Goal: Information Seeking & Learning: Learn about a topic

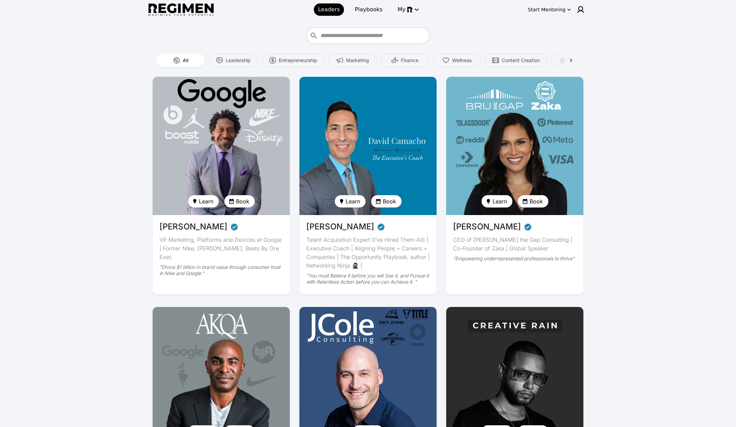
click at [223, 164] on img at bounding box center [221, 146] width 141 height 142
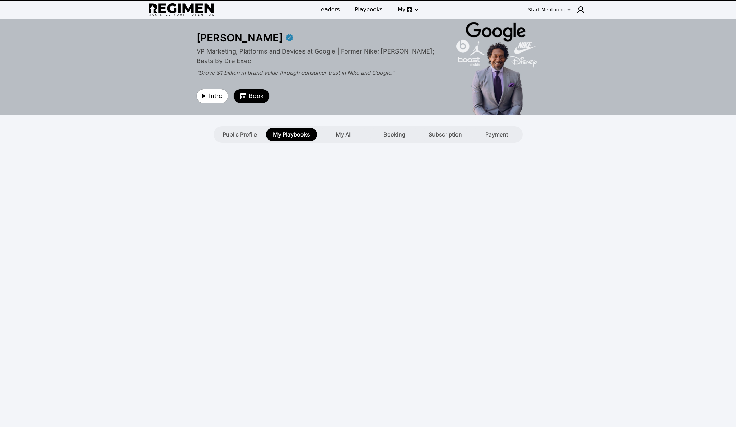
type textarea "**********"
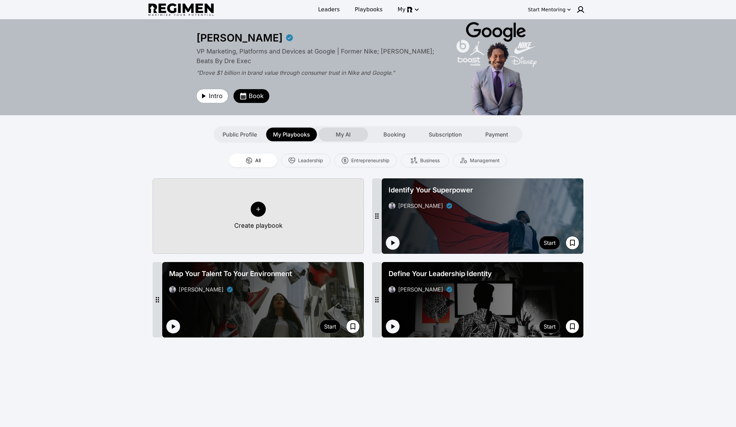
click at [346, 138] on span "My AI" at bounding box center [343, 134] width 15 height 8
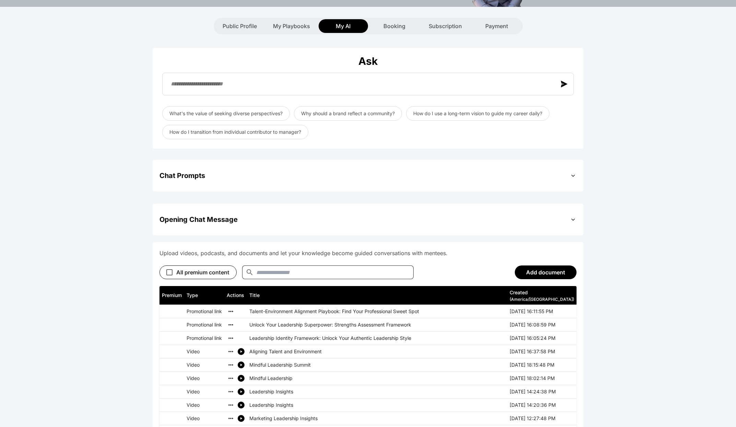
scroll to position [112, 0]
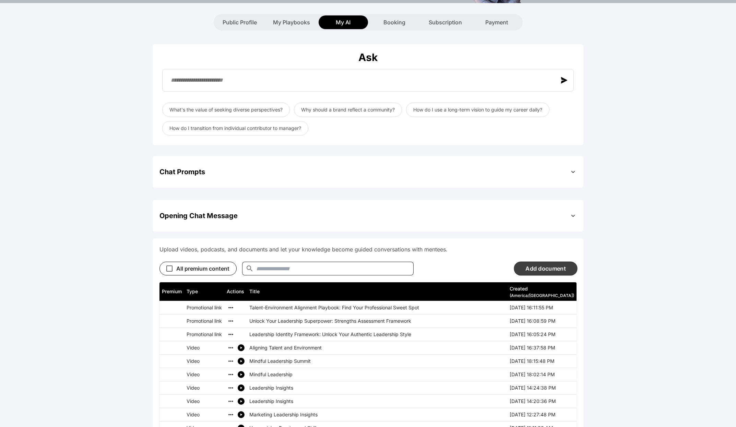
click at [372, 274] on button "Add document" at bounding box center [545, 268] width 63 height 14
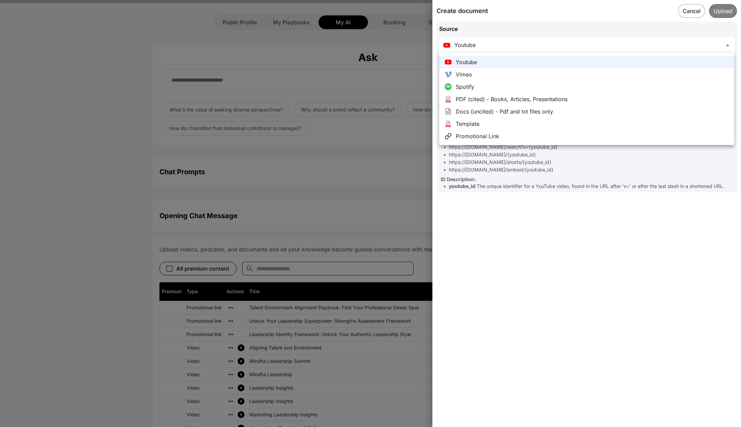
click at [372, 9] on div at bounding box center [370, 213] width 741 height 427
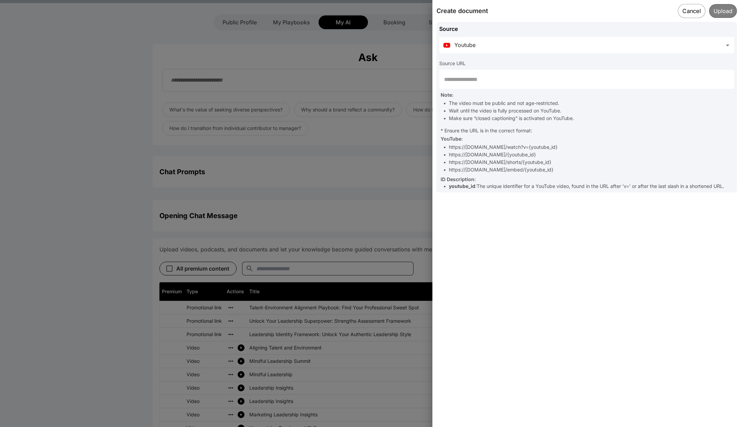
click at [372, 9] on button "Cancel" at bounding box center [691, 11] width 27 height 14
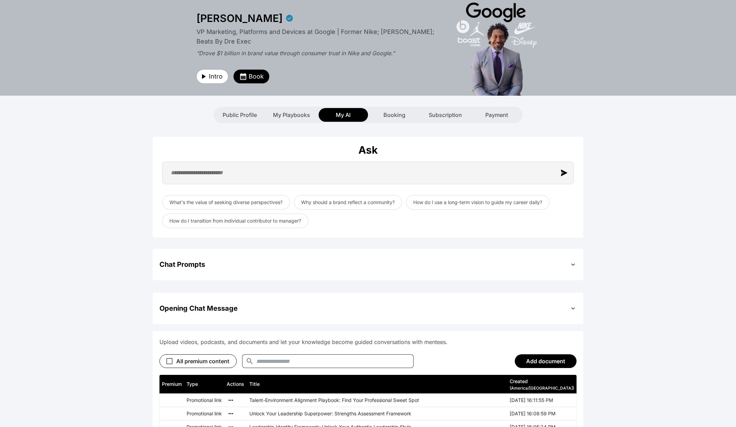
scroll to position [0, 0]
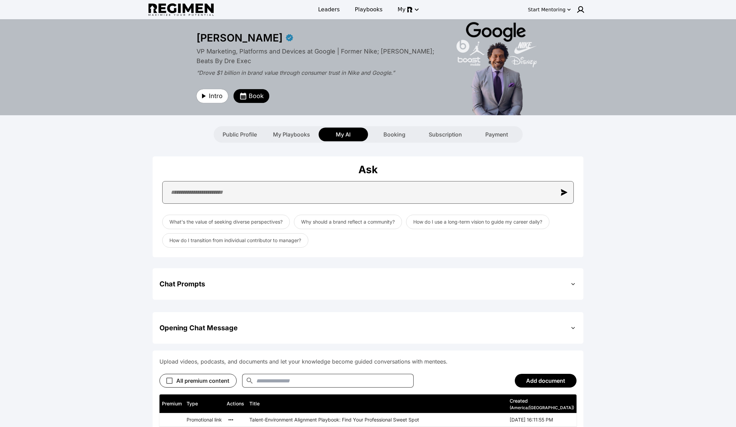
click at [278, 195] on input "text" at bounding box center [367, 192] width 411 height 23
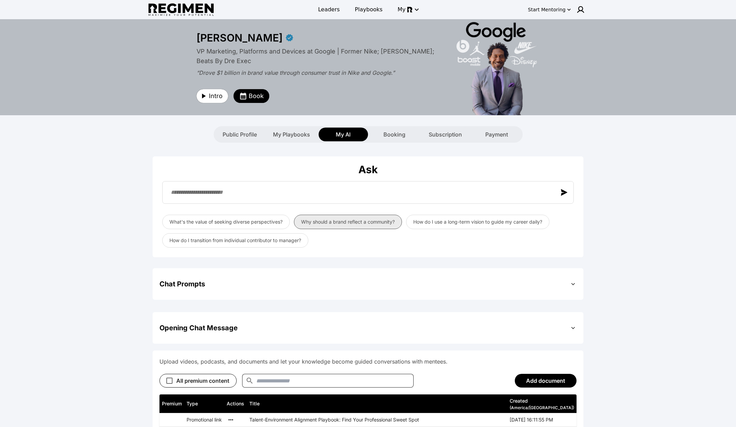
click at [372, 222] on button "Why should a brand reflect a community?" at bounding box center [348, 222] width 108 height 14
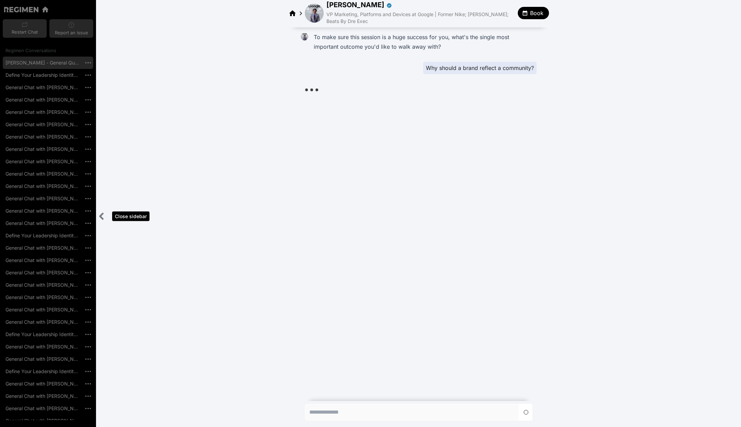
click at [103, 218] on icon "Close sidebar" at bounding box center [101, 216] width 3 height 5
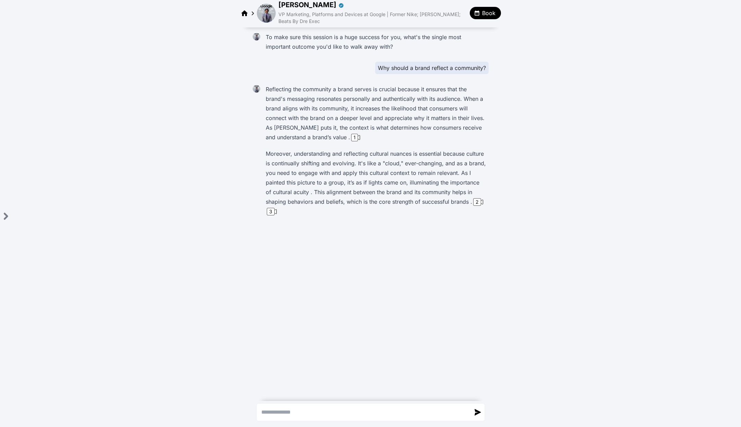
drag, startPoint x: 584, startPoint y: 129, endPoint x: 459, endPoint y: 129, distance: 124.8
click at [372, 128] on div "To make sure this session is a huge success for you, what's the single most imp…" at bounding box center [370, 133] width 741 height 213
click at [351, 135] on div "1" at bounding box center [354, 138] width 7 height 8
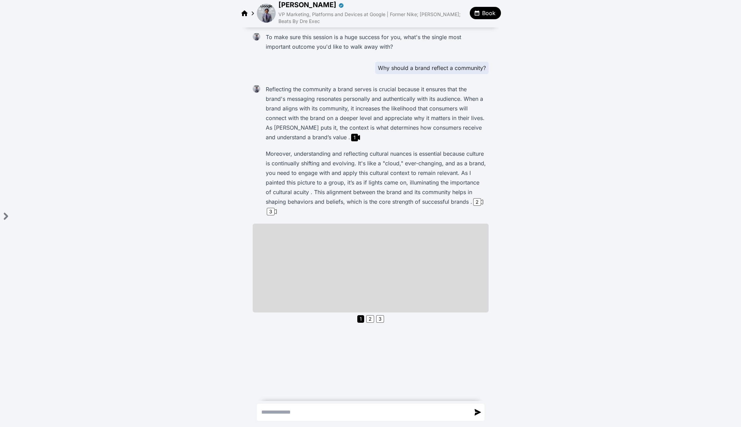
click at [270, 15] on img at bounding box center [266, 13] width 19 height 19
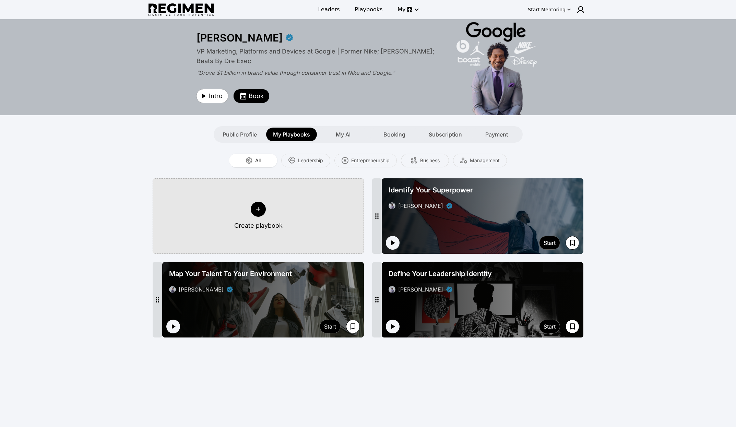
click at [372, 155] on div "**********" at bounding box center [368, 222] width 736 height 406
click at [282, 209] on button "Create playbook" at bounding box center [258, 215] width 211 height 75
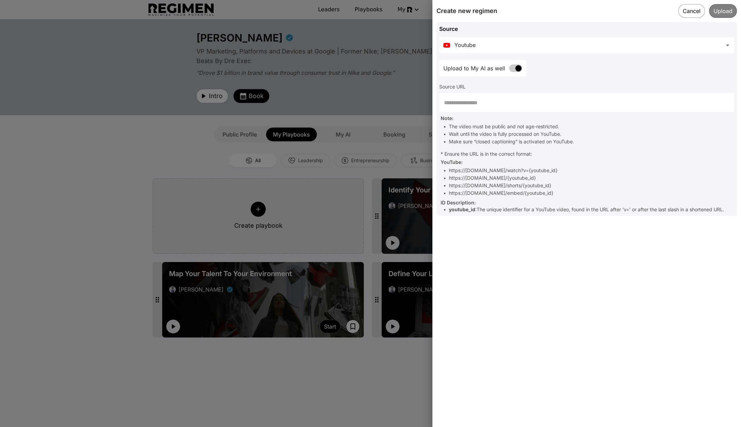
click at [255, 208] on div at bounding box center [370, 213] width 741 height 427
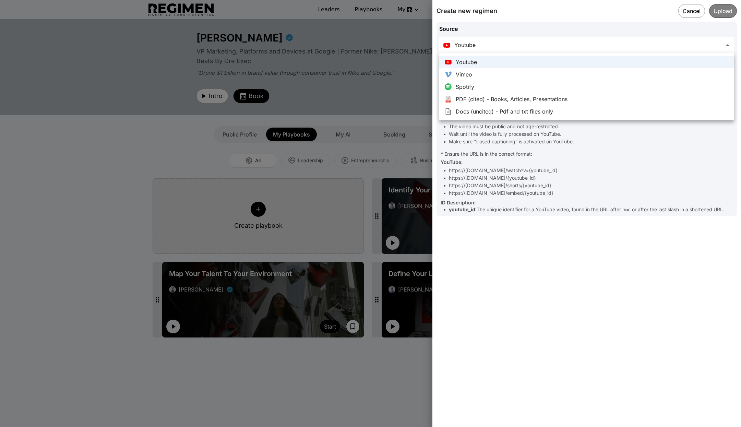
click at [372, 49] on body "**********" at bounding box center [370, 280] width 741 height 560
click at [372, 15] on div at bounding box center [370, 213] width 741 height 427
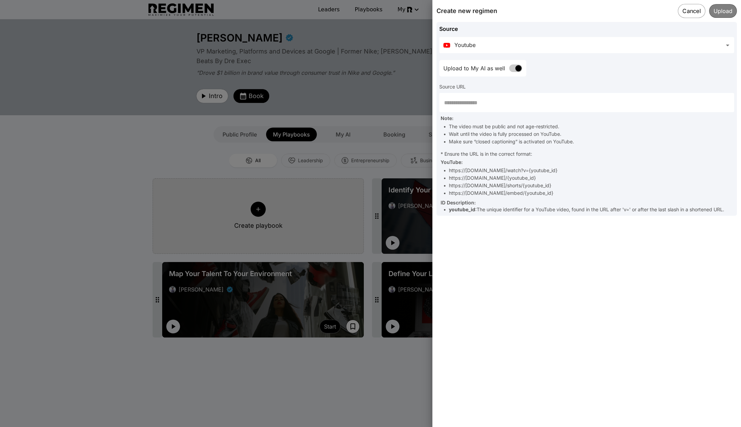
click at [372, 13] on button "Cancel" at bounding box center [691, 11] width 27 height 14
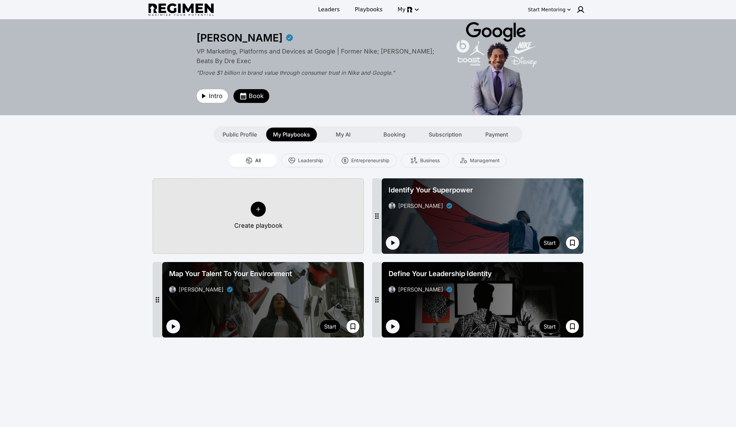
click at [372, 196] on div "Identify Your Superpower [PERSON_NAME]" at bounding box center [482, 197] width 193 height 30
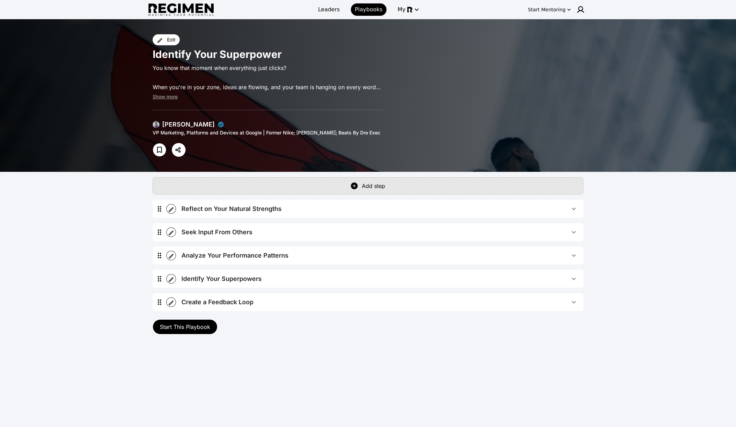
click at [360, 208] on span "Reflect on Your Natural Strengths" at bounding box center [375, 209] width 388 height 10
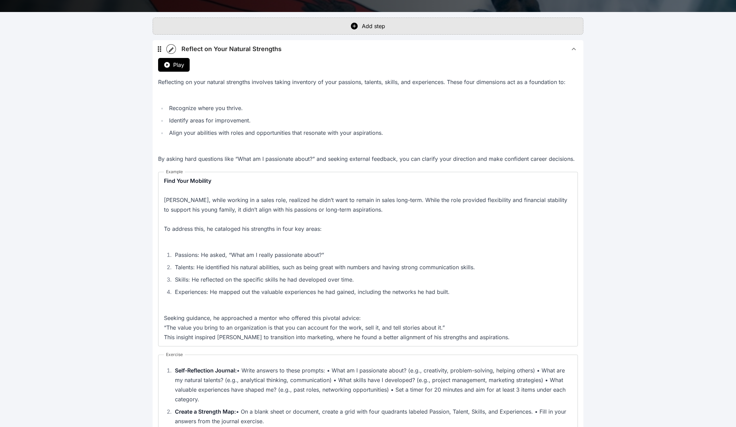
scroll to position [167, 0]
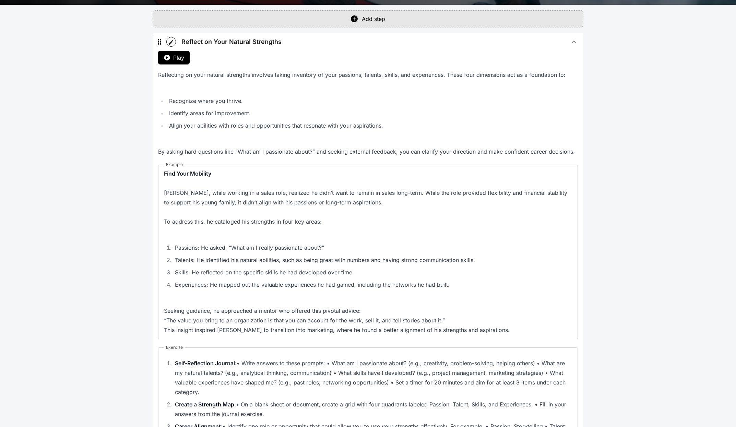
click at [312, 50] on button "Reflect on Your Natural Strengths" at bounding box center [379, 42] width 407 height 18
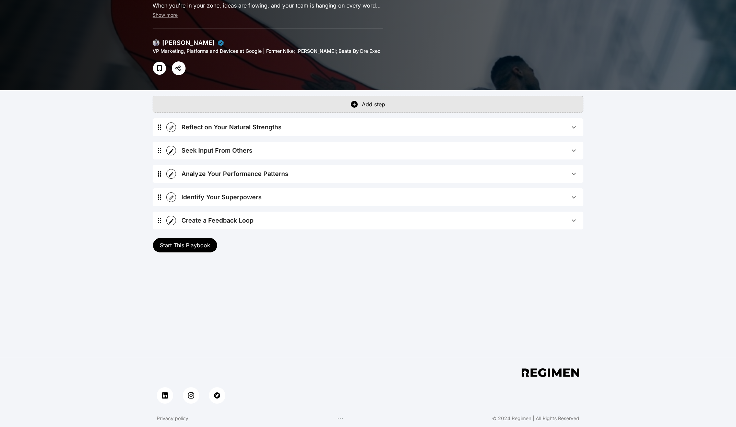
scroll to position [82, 0]
click at [227, 119] on button "Reflect on Your Natural Strengths" at bounding box center [379, 127] width 407 height 18
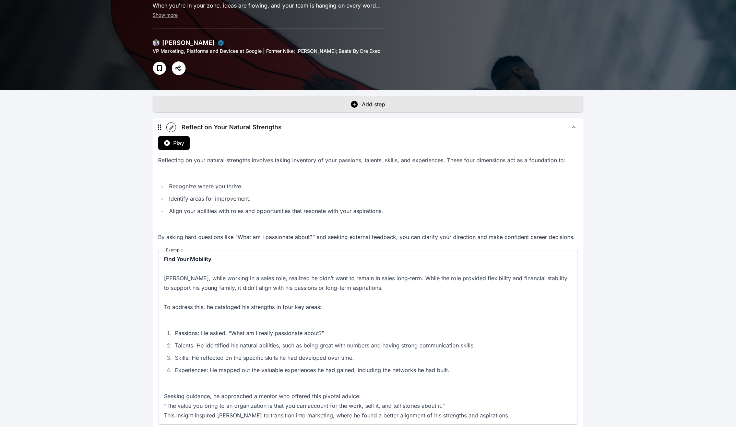
scroll to position [167, 0]
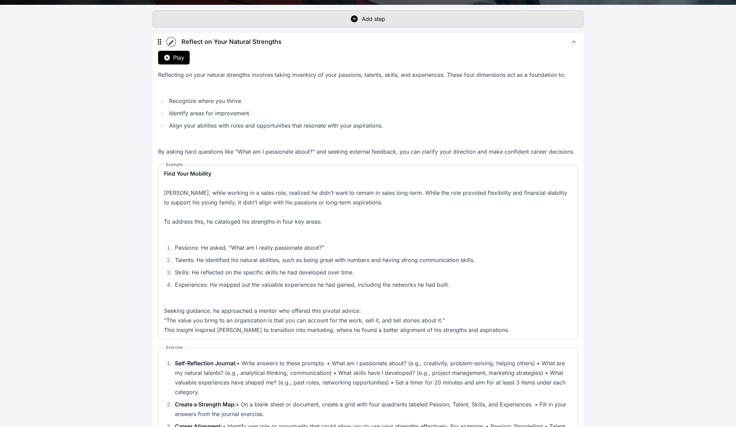
click at [271, 45] on div "Reflect on Your Natural Strengths" at bounding box center [231, 42] width 100 height 10
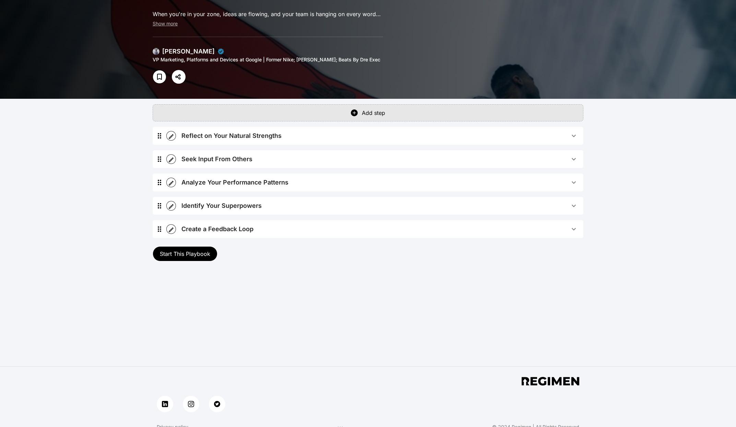
scroll to position [69, 0]
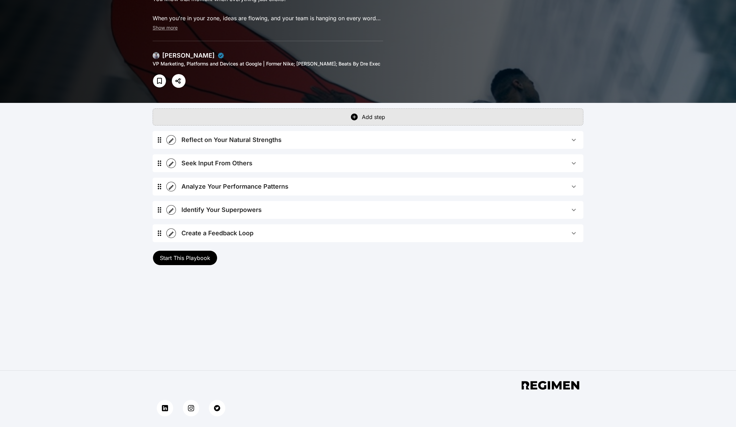
click at [208, 168] on button "Seek Input From Others" at bounding box center [379, 163] width 407 height 18
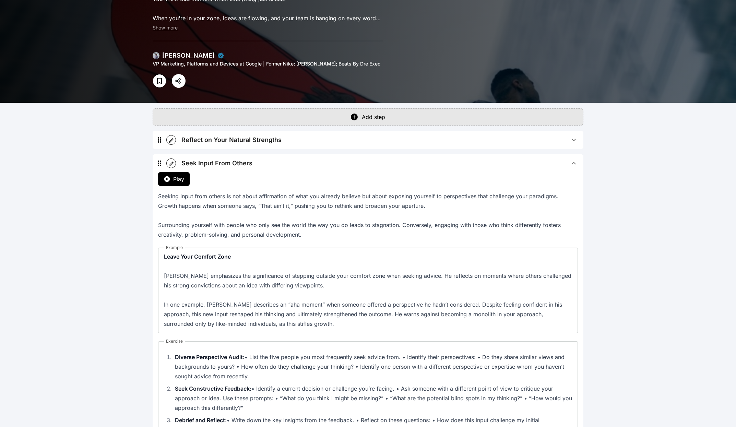
click at [170, 164] on icon "button" at bounding box center [171, 164] width 5 height 5
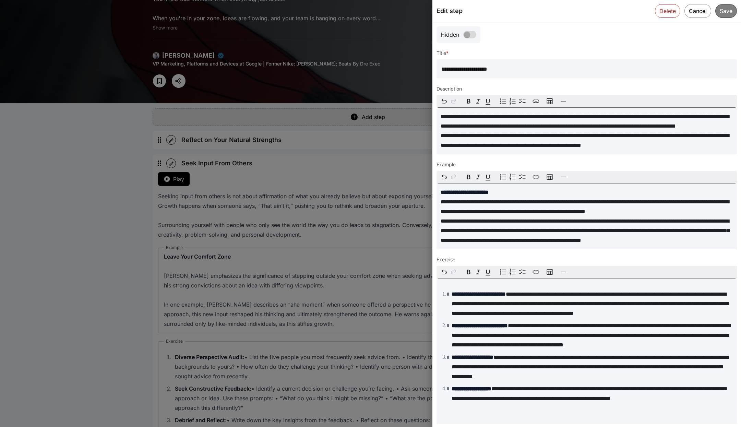
click at [372, 131] on p "**********" at bounding box center [587, 121] width 292 height 19
click at [372, 10] on button "Cancel" at bounding box center [697, 11] width 27 height 14
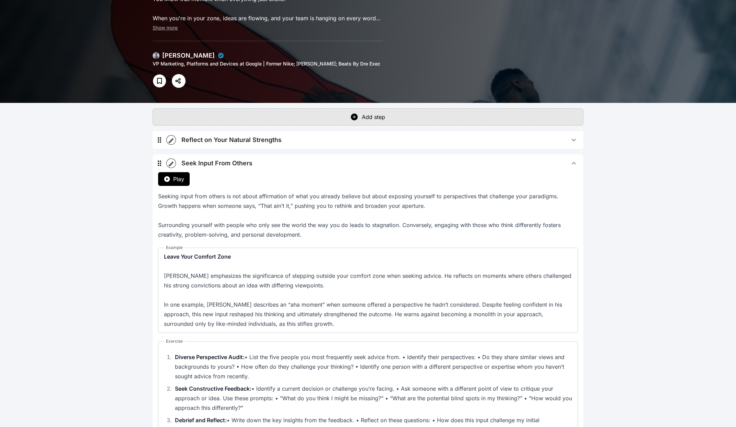
click at [256, 160] on span "Seek Input From Others" at bounding box center [375, 163] width 388 height 10
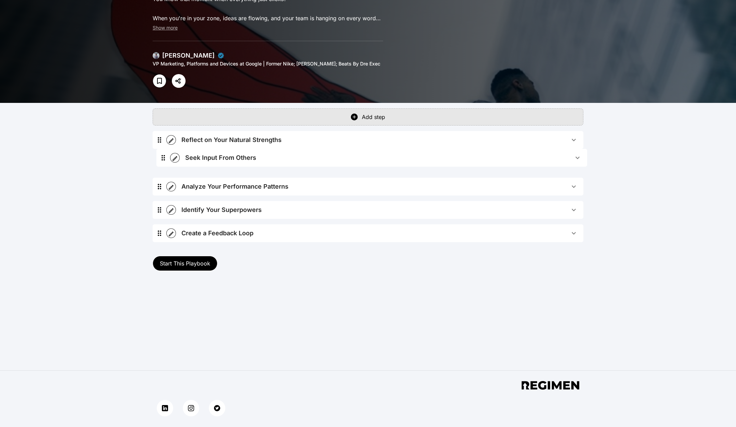
drag, startPoint x: 160, startPoint y: 164, endPoint x: 164, endPoint y: 163, distance: 4.1
click at [164, 163] on div "Reflect on Your Natural Strengths Play Reflecting on your natural strengths inv…" at bounding box center [368, 189] width 431 height 117
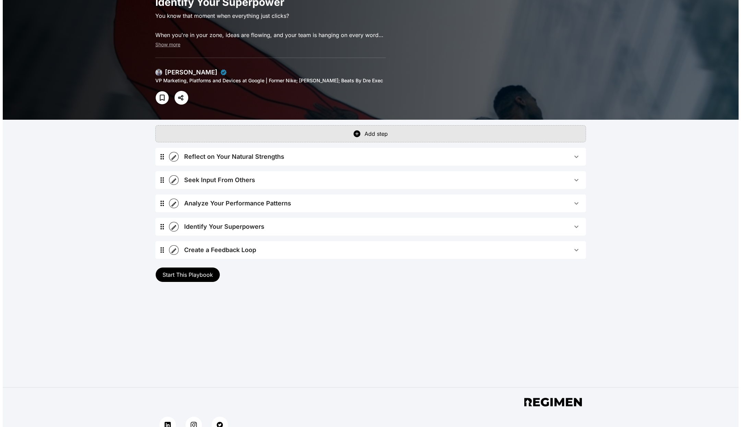
scroll to position [0, 0]
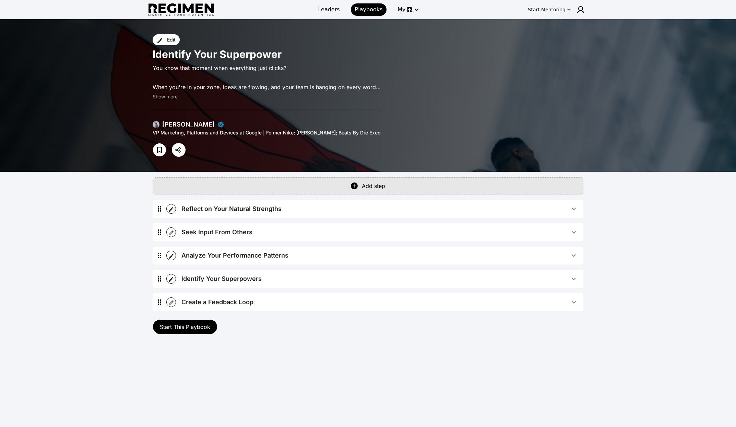
click at [179, 330] on span "Start This Playbook" at bounding box center [185, 326] width 50 height 7
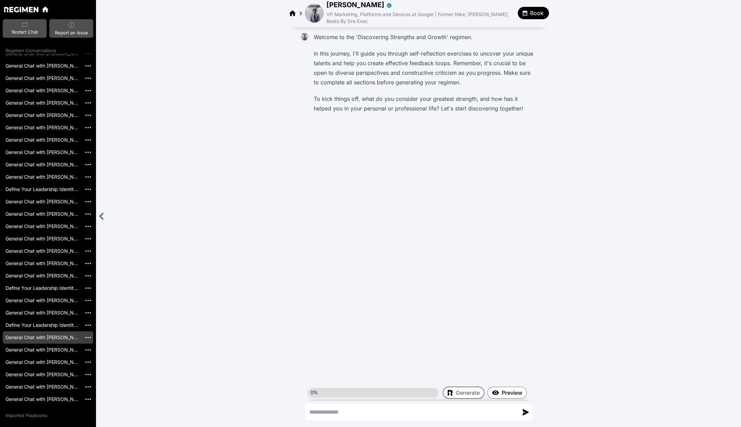
scroll to position [72, 0]
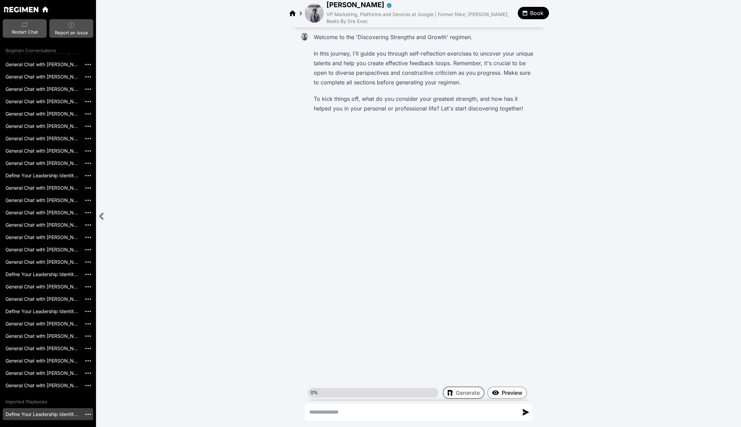
click at [51, 410] on link "Define Your Leadership Identity[[DATE]]" at bounding box center [42, 414] width 79 height 12
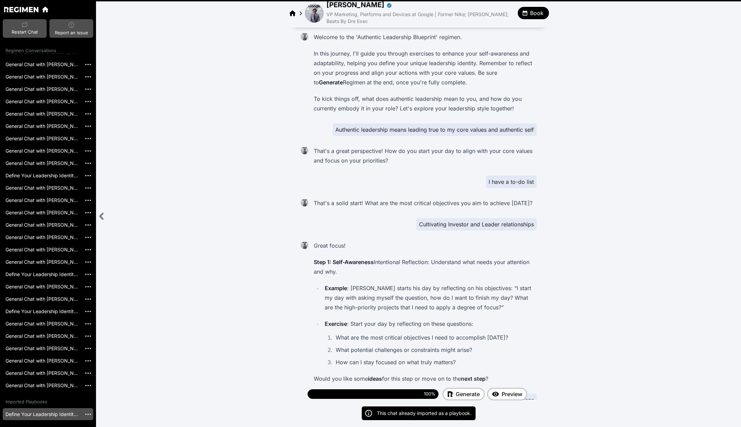
scroll to position [3043, 0]
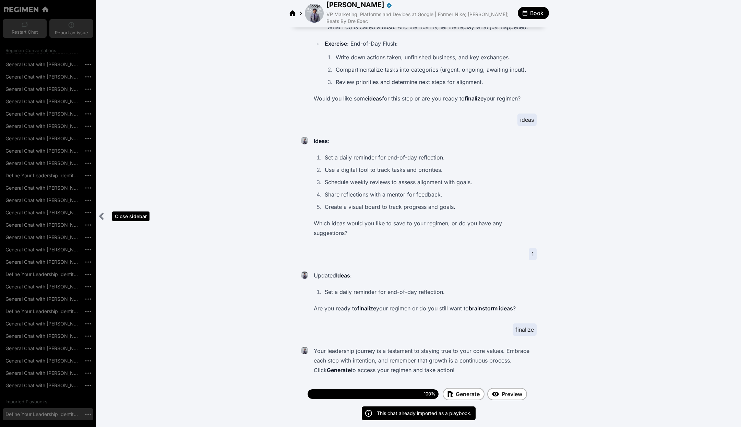
click at [102, 212] on div "Close sidebar" at bounding box center [101, 216] width 11 height 14
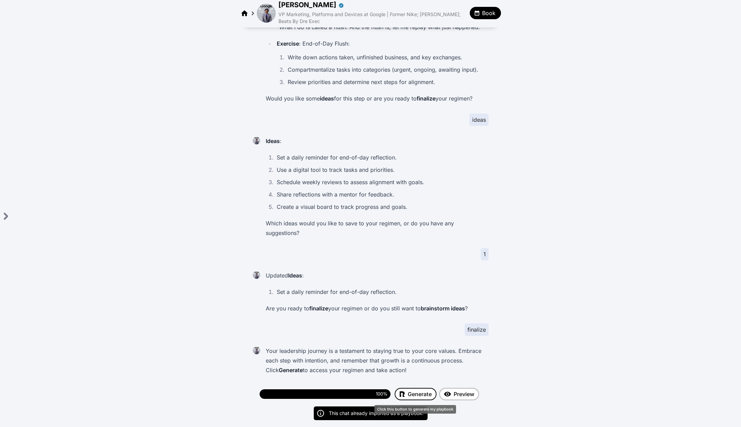
click at [372, 391] on span "Generate" at bounding box center [420, 394] width 24 height 8
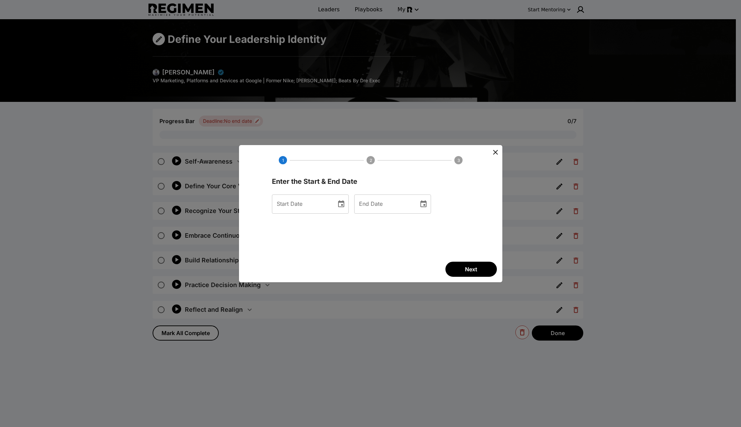
click at [345, 207] on icon "Choose date" at bounding box center [341, 204] width 8 height 8
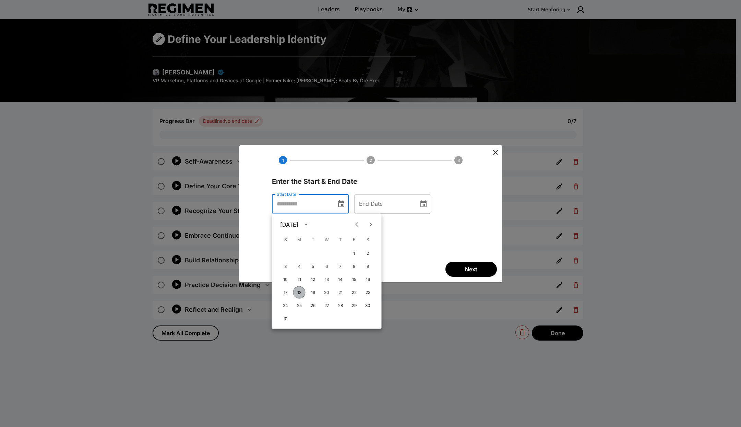
click at [296, 291] on button "18" at bounding box center [299, 292] width 12 height 12
type input "**********"
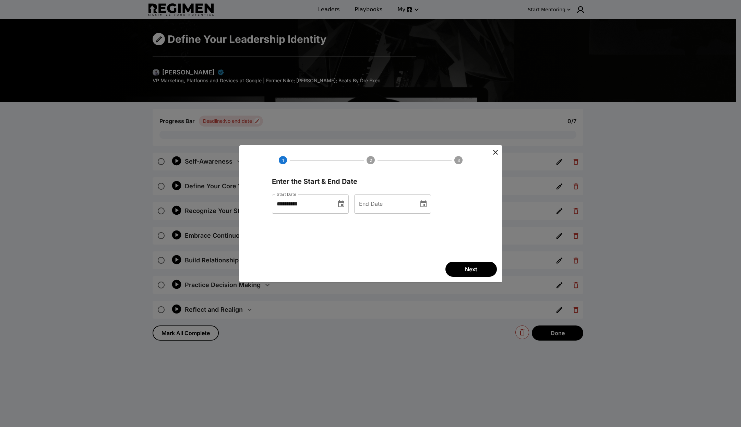
click at [372, 203] on icon "Choose date" at bounding box center [423, 204] width 8 height 8
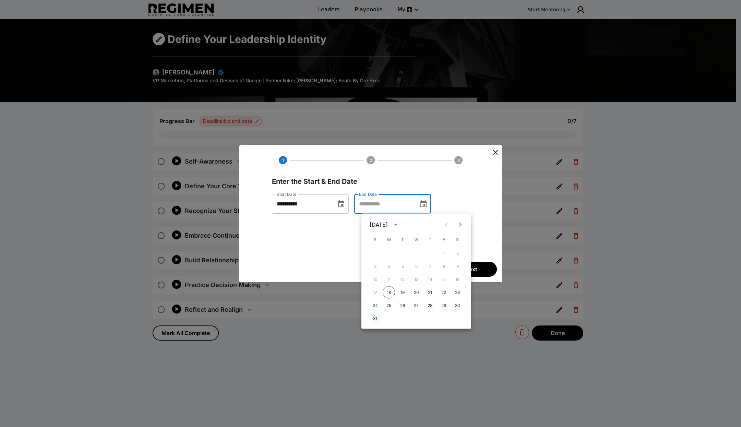
click at [372, 319] on button "31" at bounding box center [375, 318] width 12 height 12
type input "**********"
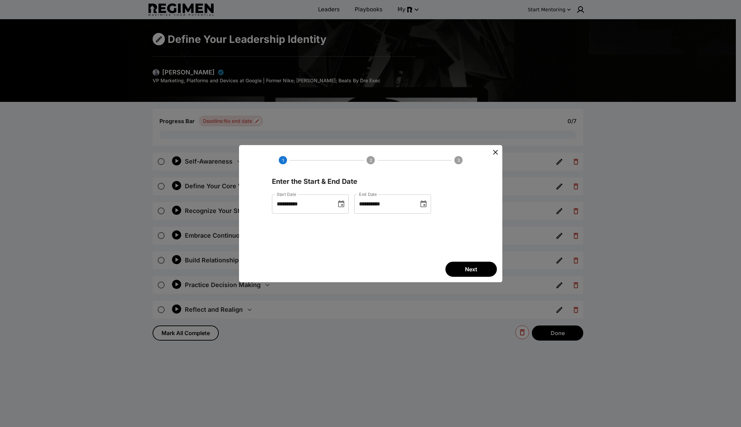
click at [372, 262] on button "Next" at bounding box center [470, 269] width 51 height 15
click at [372, 270] on span "Next" at bounding box center [471, 269] width 12 height 8
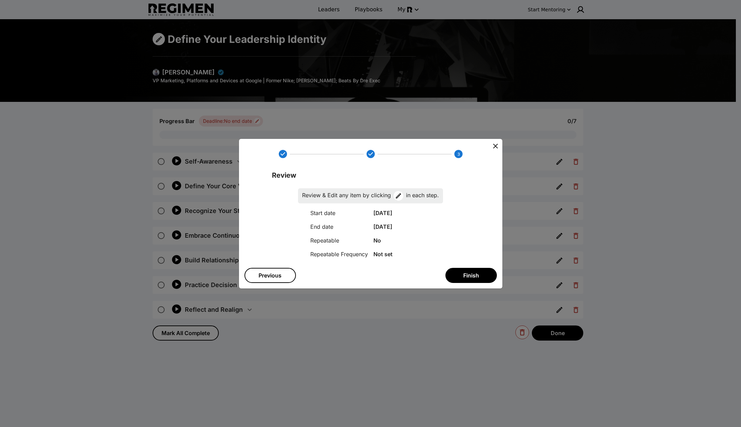
click at [372, 270] on button "Finish" at bounding box center [470, 275] width 51 height 15
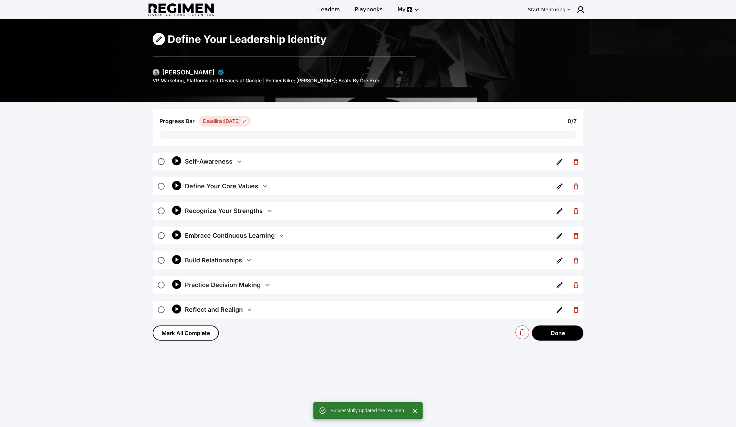
click at [218, 157] on div "Self-Awareness" at bounding box center [209, 162] width 48 height 10
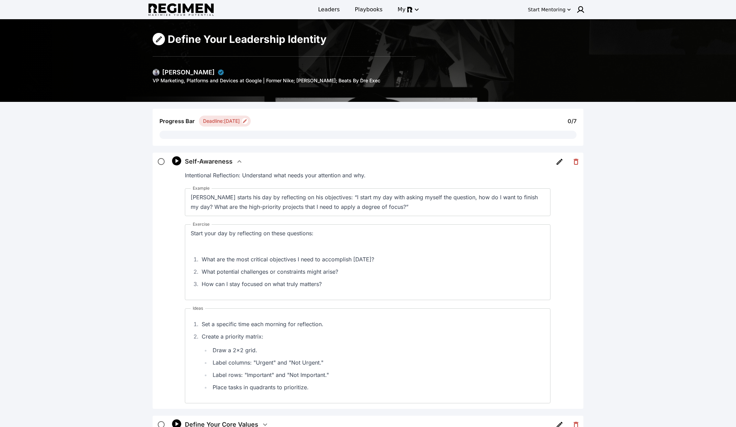
click at [224, 161] on div "Self-Awareness" at bounding box center [209, 162] width 48 height 10
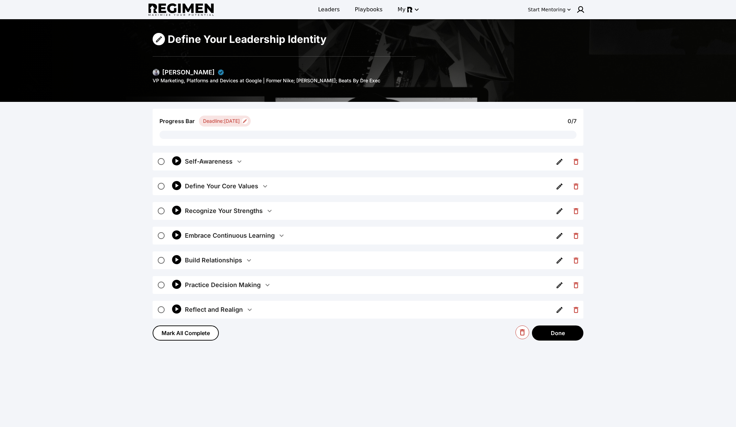
click at [158, 74] on img at bounding box center [156, 72] width 7 height 7
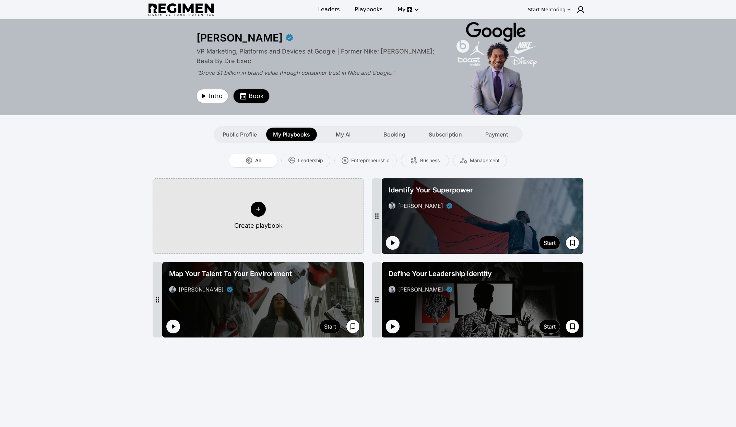
click at [254, 94] on span "Book" at bounding box center [256, 96] width 15 height 10
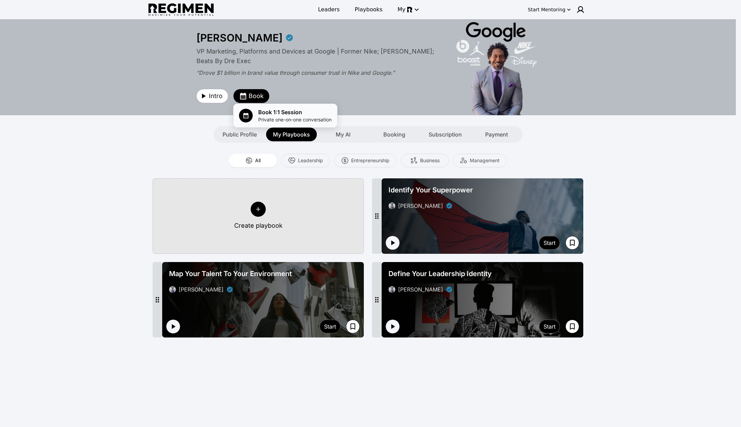
click at [273, 118] on span "Private one-on-one conversation" at bounding box center [294, 119] width 73 height 7
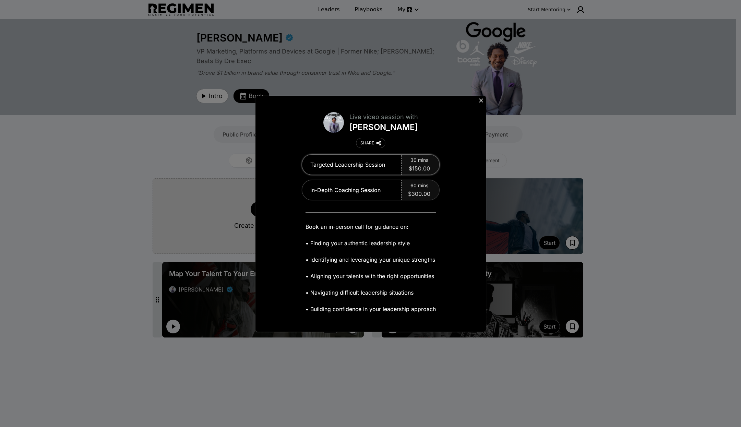
click at [372, 165] on span "$150.00" at bounding box center [419, 168] width 21 height 8
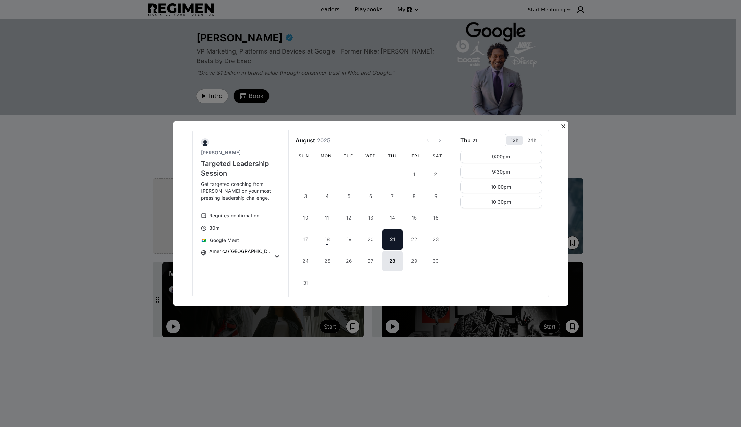
click at [372, 126] on icon at bounding box center [563, 126] width 7 height 7
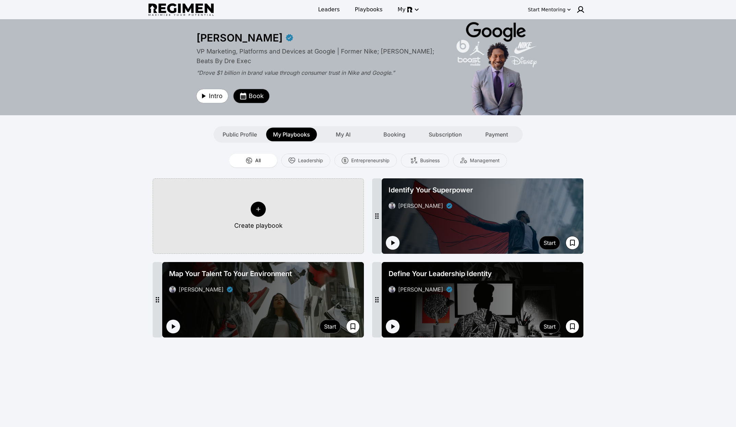
click at [253, 100] on span "Book" at bounding box center [256, 96] width 15 height 10
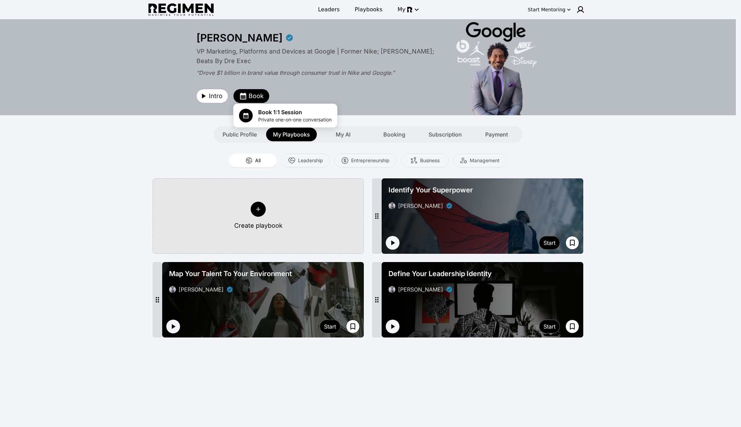
click at [372, 121] on div at bounding box center [370, 213] width 741 height 427
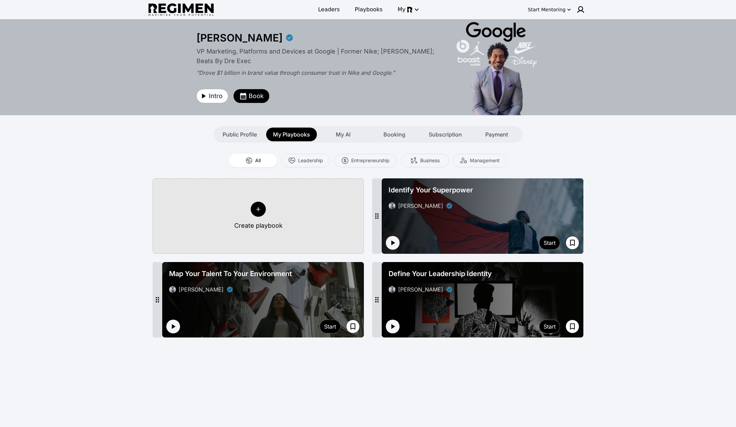
click at [372, 275] on div "**********" at bounding box center [368, 222] width 736 height 406
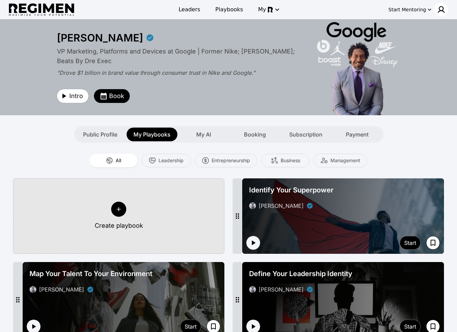
click at [372, 10] on img at bounding box center [441, 9] width 8 height 8
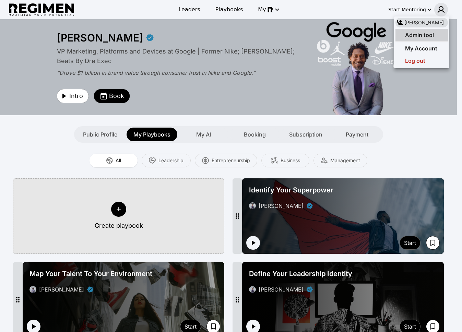
click at [372, 34] on span "Admin tool" at bounding box center [419, 35] width 29 height 7
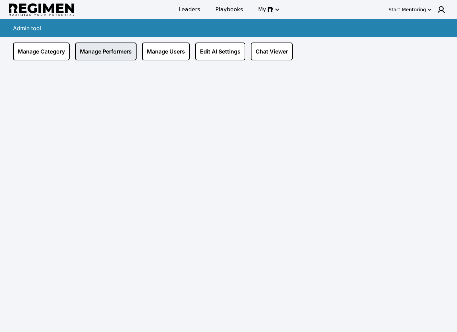
click at [99, 57] on link "Manage Performers" at bounding box center [105, 52] width 61 height 18
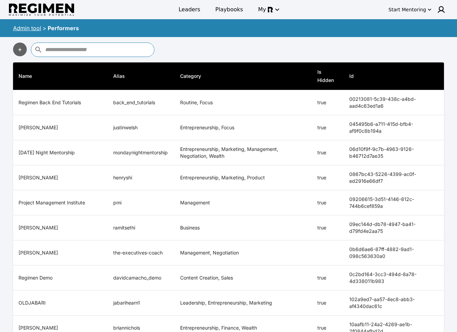
click at [127, 47] on input "text" at bounding box center [98, 49] width 107 height 11
